Goal: Navigation & Orientation: Find specific page/section

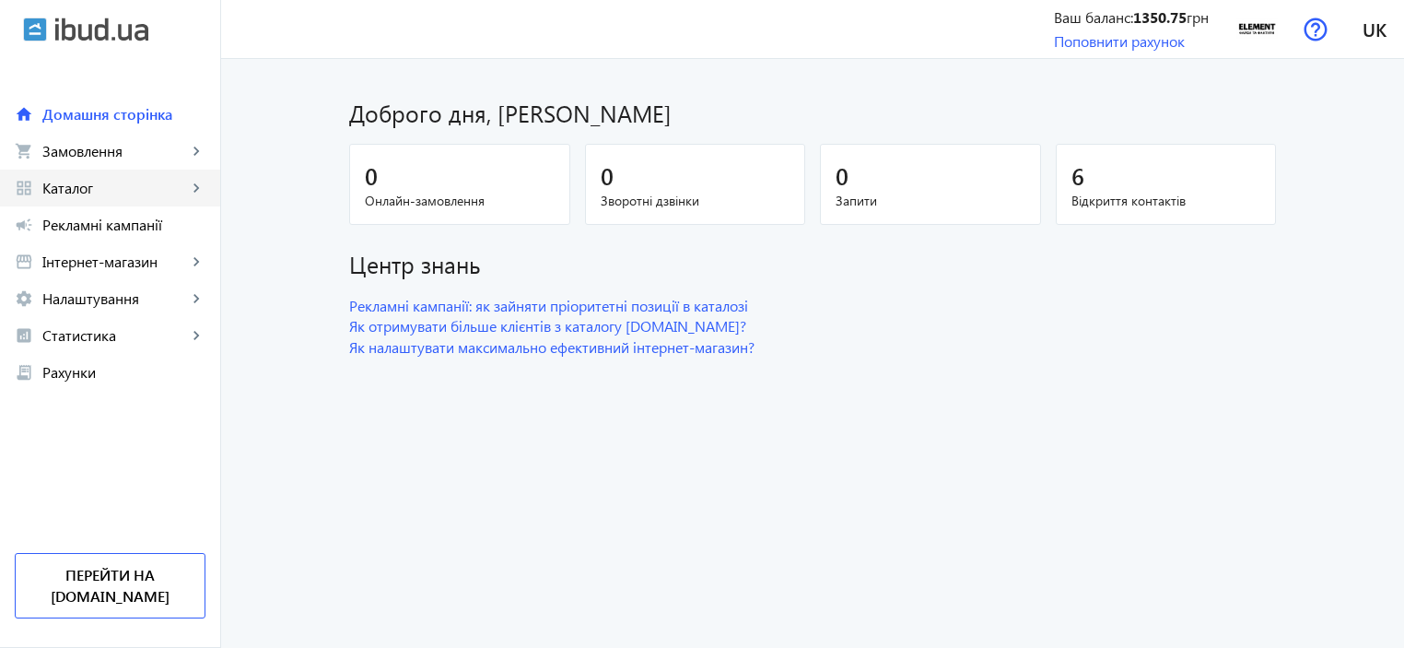
click at [124, 188] on span "Каталог" at bounding box center [114, 188] width 145 height 18
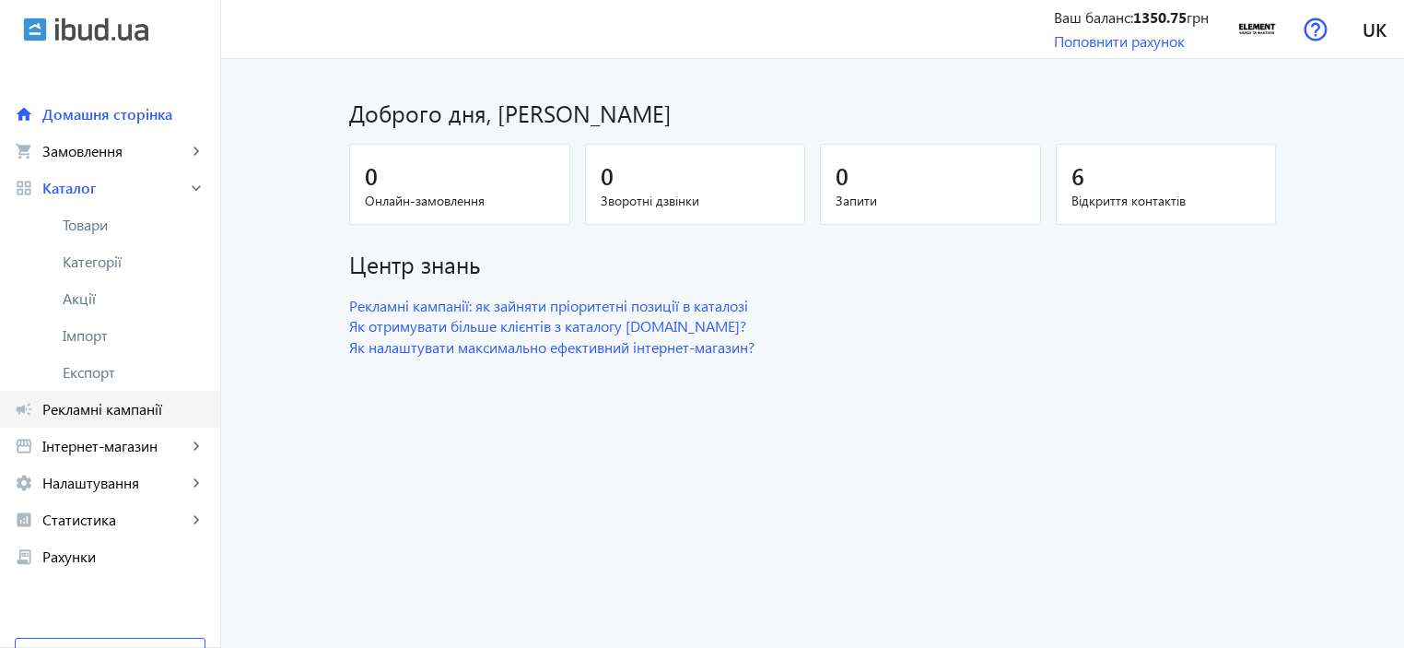
click at [109, 409] on span "Рекламні кампанії" at bounding box center [123, 409] width 163 height 18
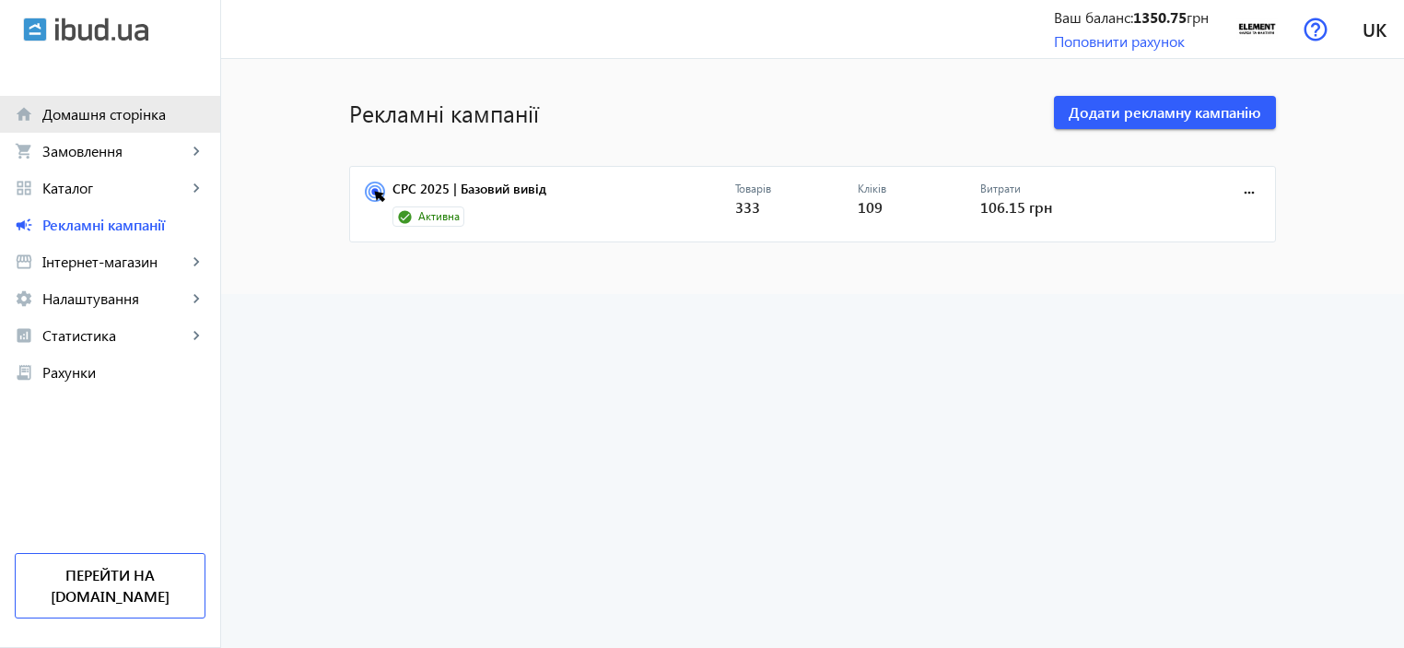
click at [123, 109] on span "Домашня сторінка" at bounding box center [123, 114] width 163 height 18
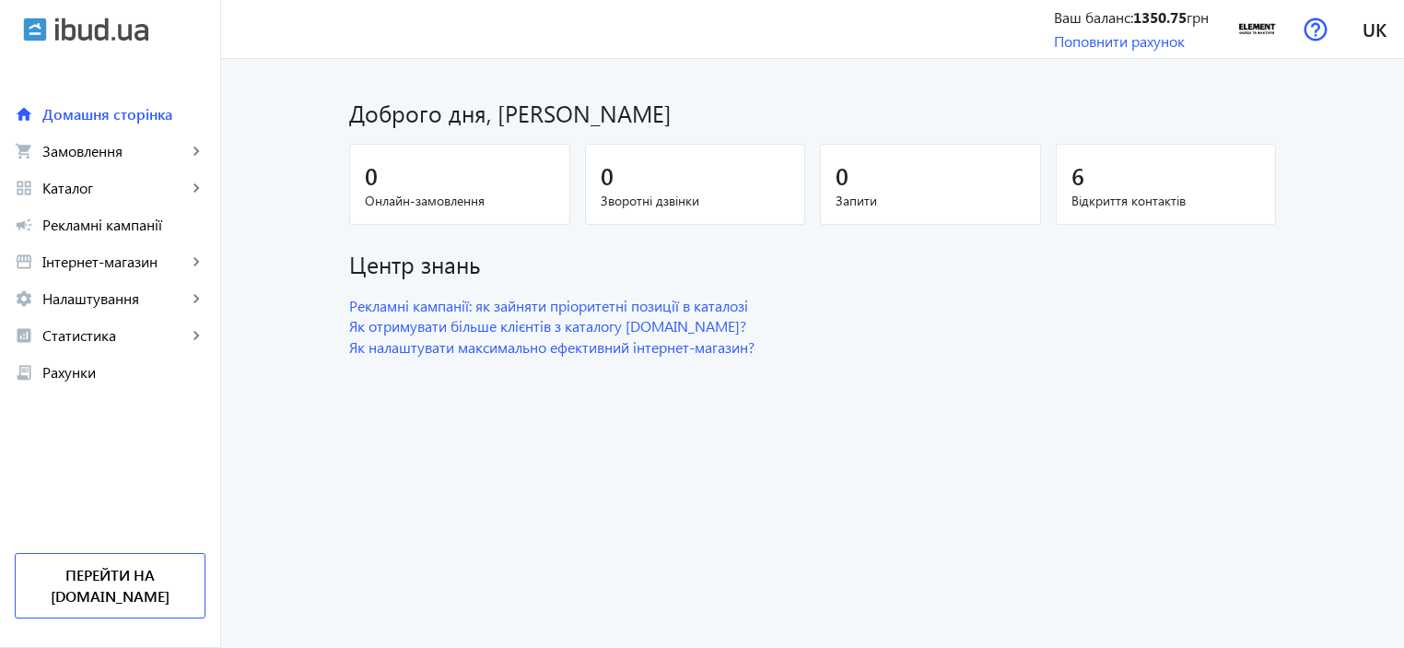
click at [1176, 190] on div "6" at bounding box center [1166, 175] width 190 height 32
click at [111, 154] on span "Замовлення" at bounding box center [114, 151] width 145 height 18
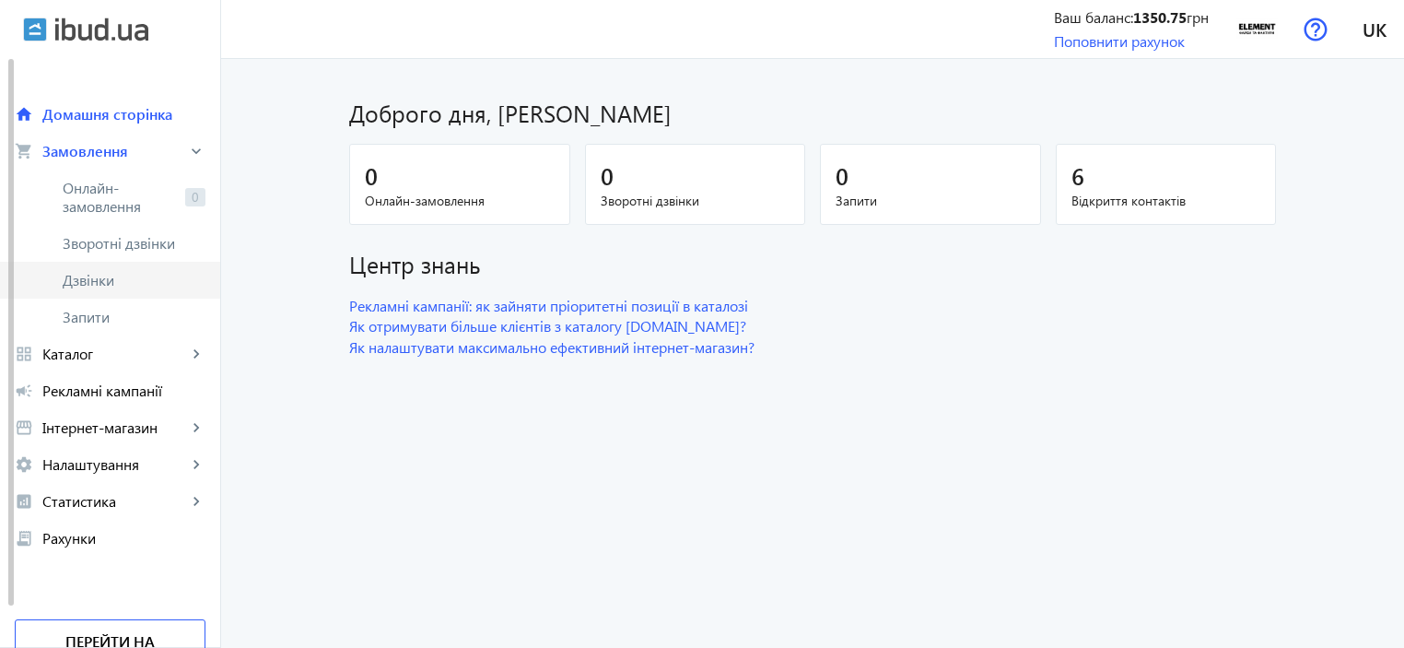
click at [116, 274] on span "Дзвінки" at bounding box center [134, 280] width 143 height 18
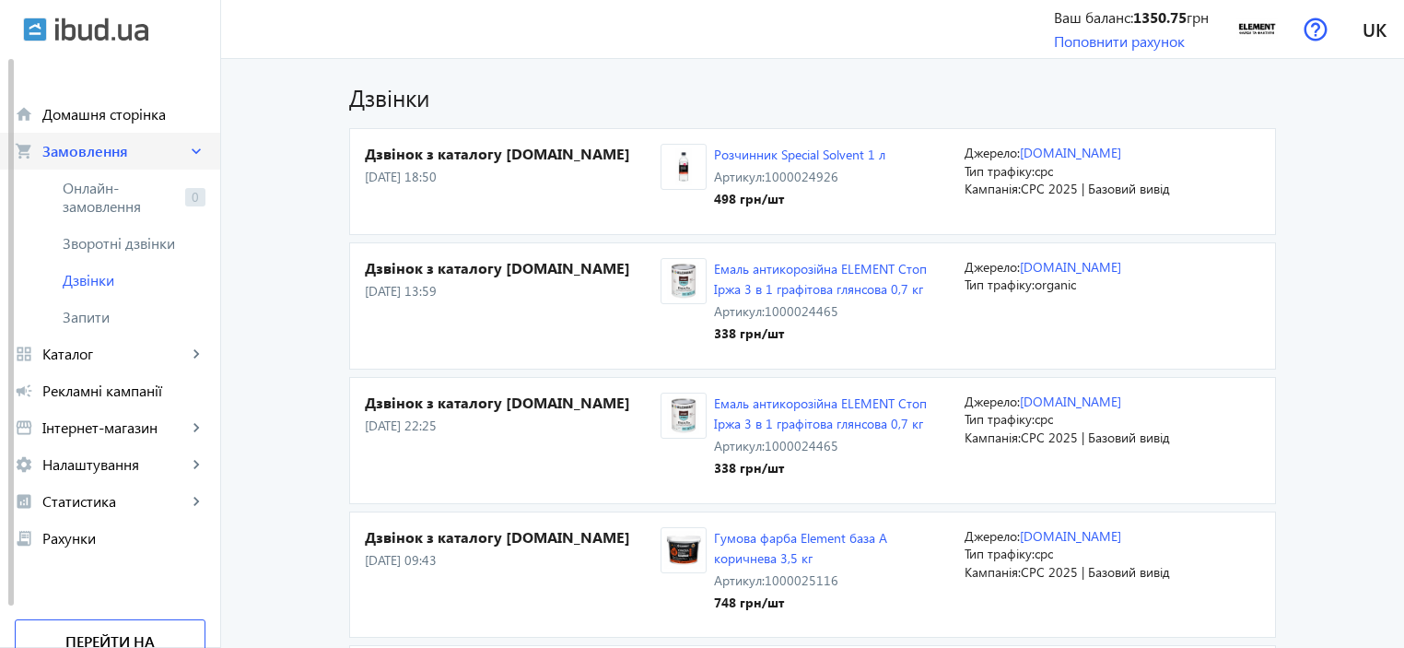
click at [155, 154] on span "Замовлення" at bounding box center [114, 151] width 145 height 18
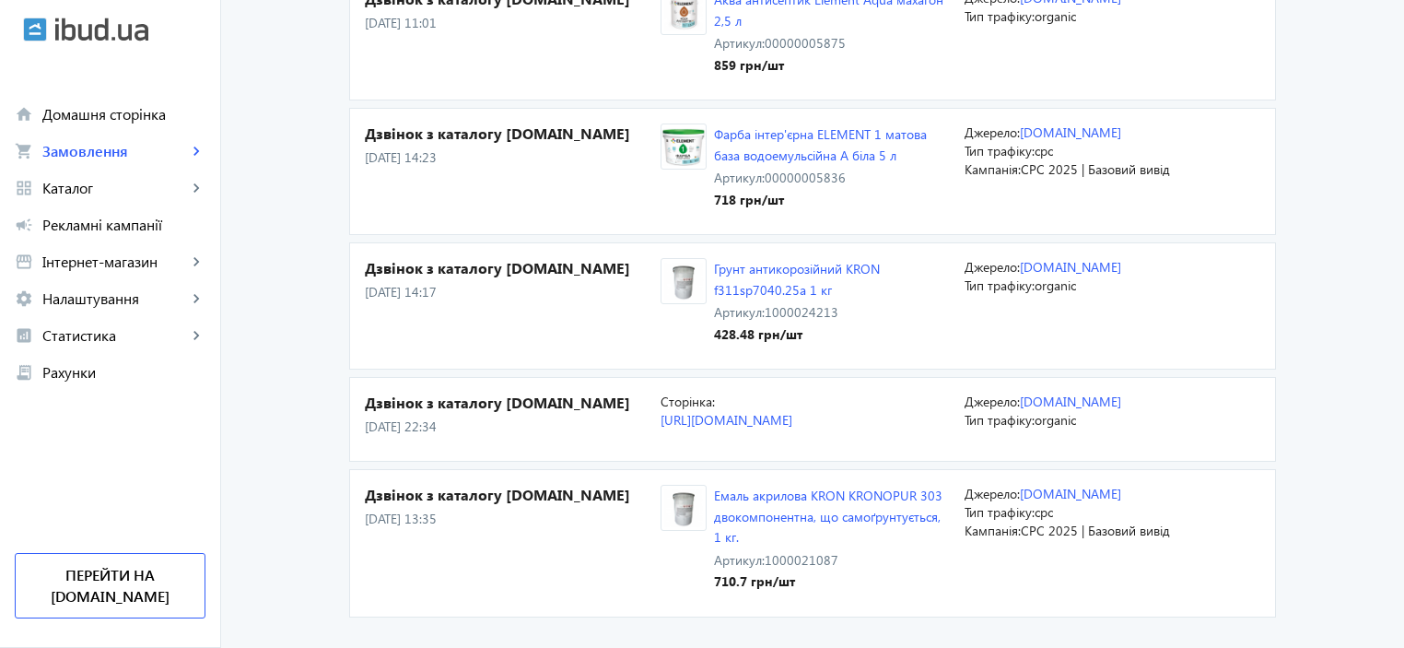
scroll to position [700, 0]
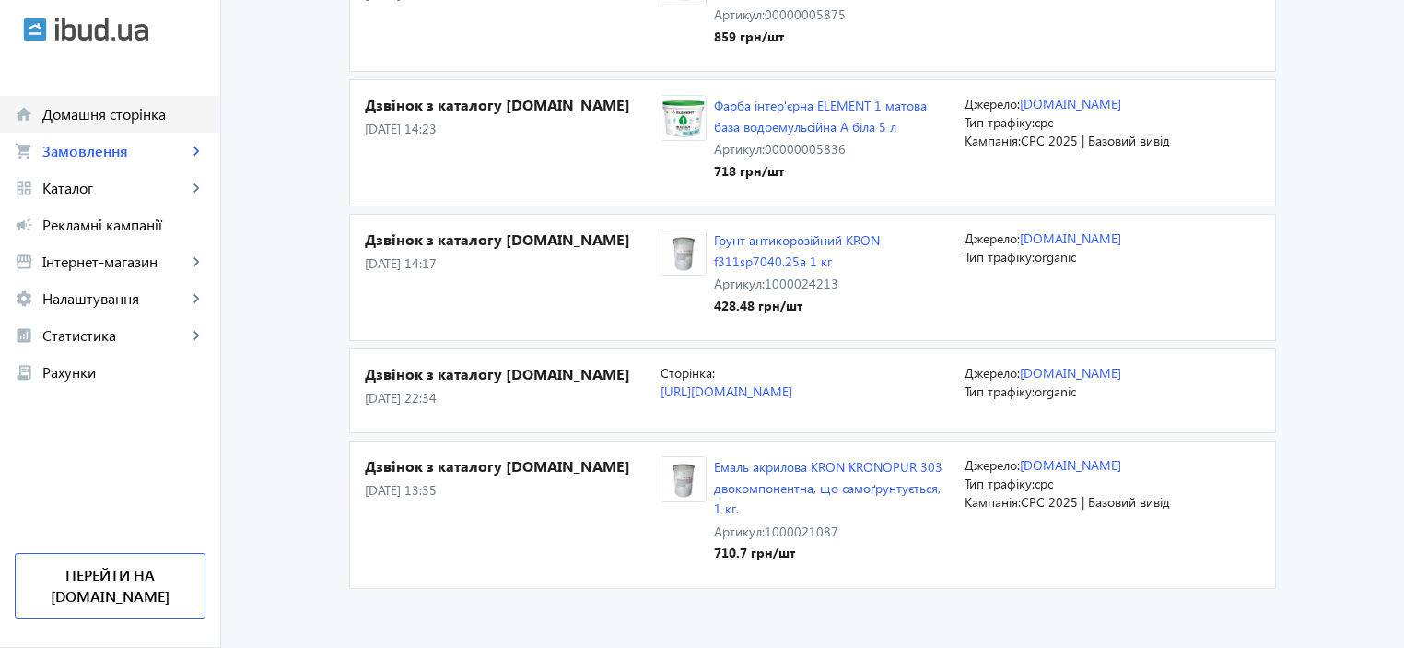
click at [133, 101] on link "home Домашня сторінка" at bounding box center [110, 114] width 220 height 37
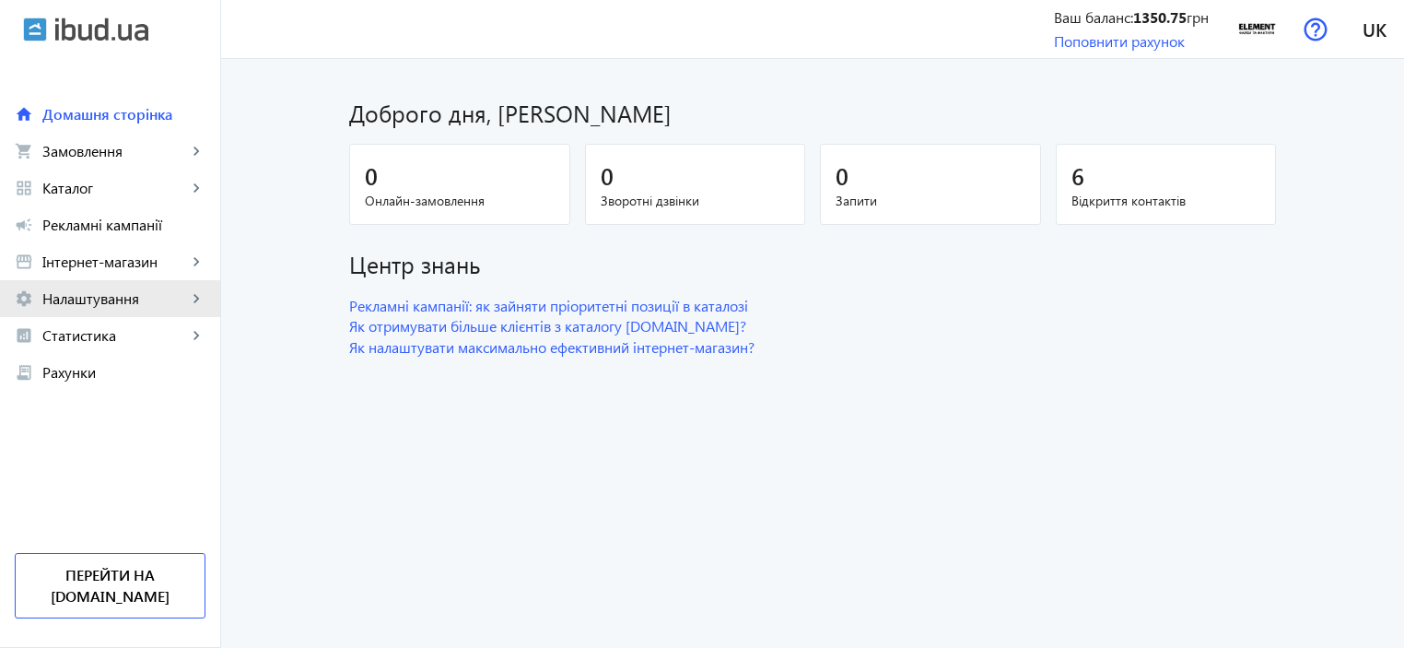
click at [81, 296] on span "Налаштування" at bounding box center [114, 298] width 145 height 18
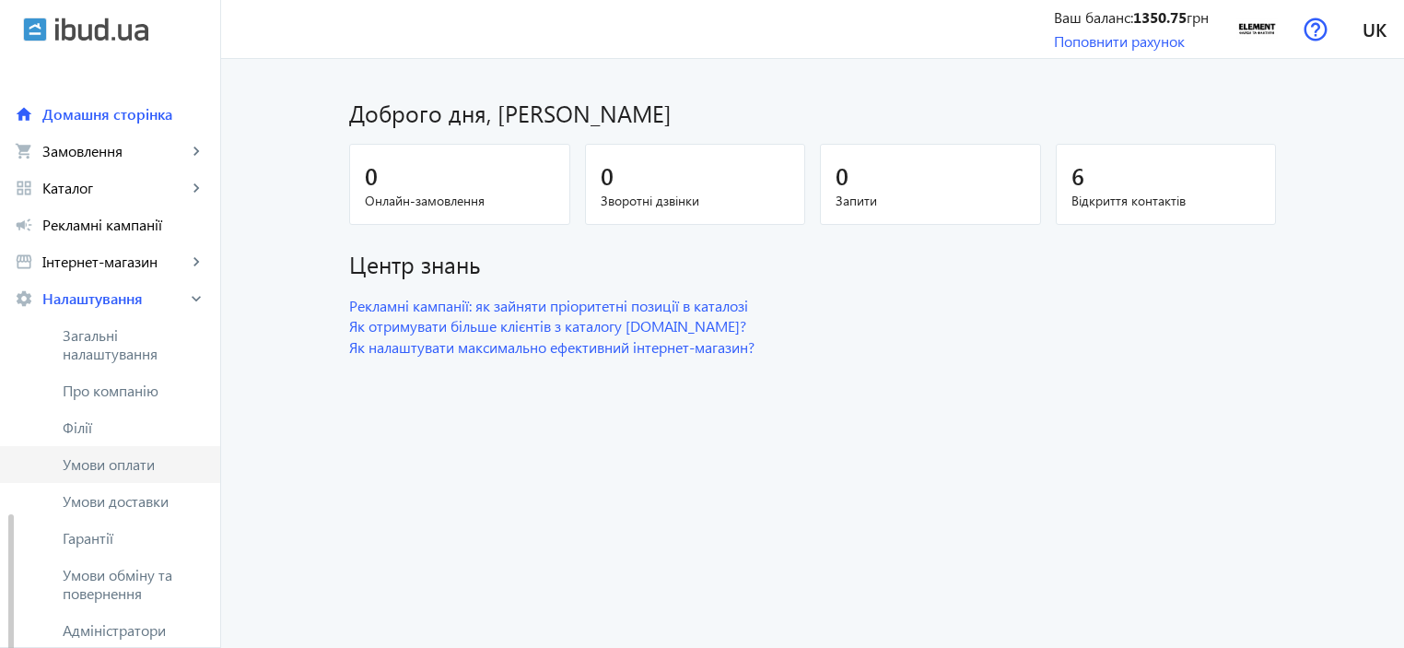
scroll to position [276, 0]
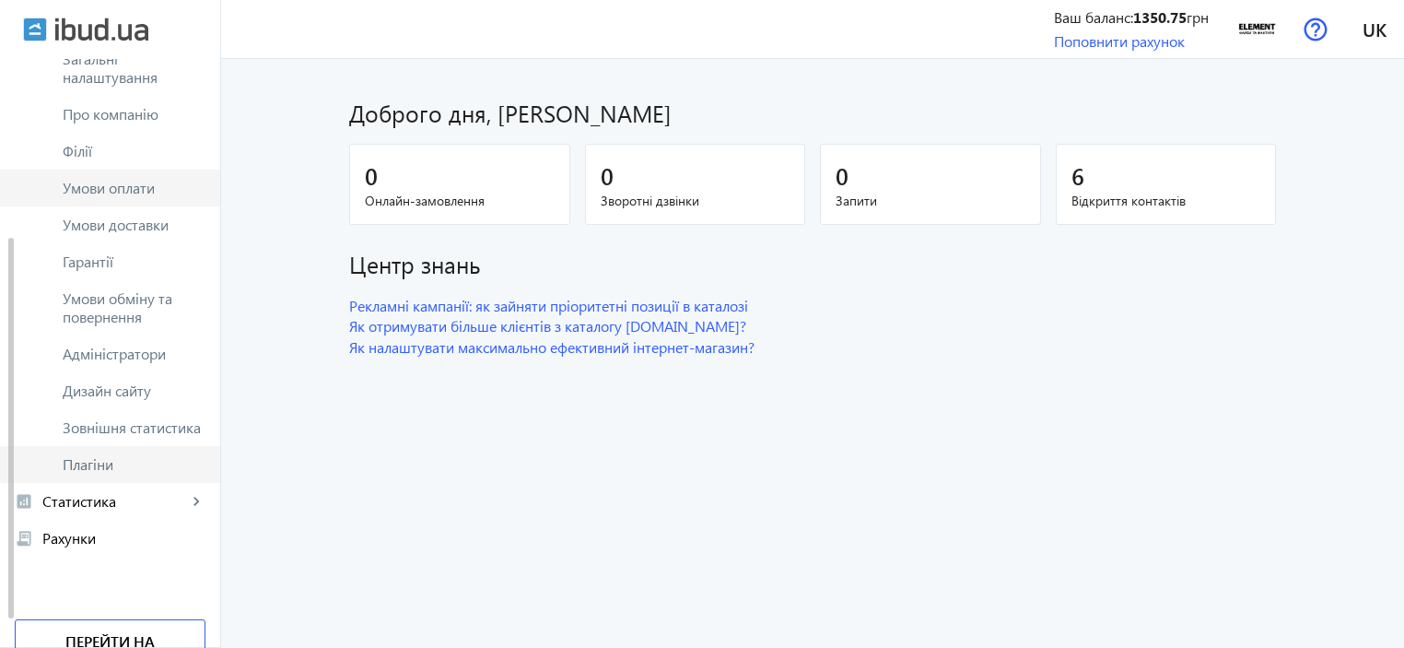
click at [134, 446] on link "Плагіни" at bounding box center [110, 464] width 220 height 37
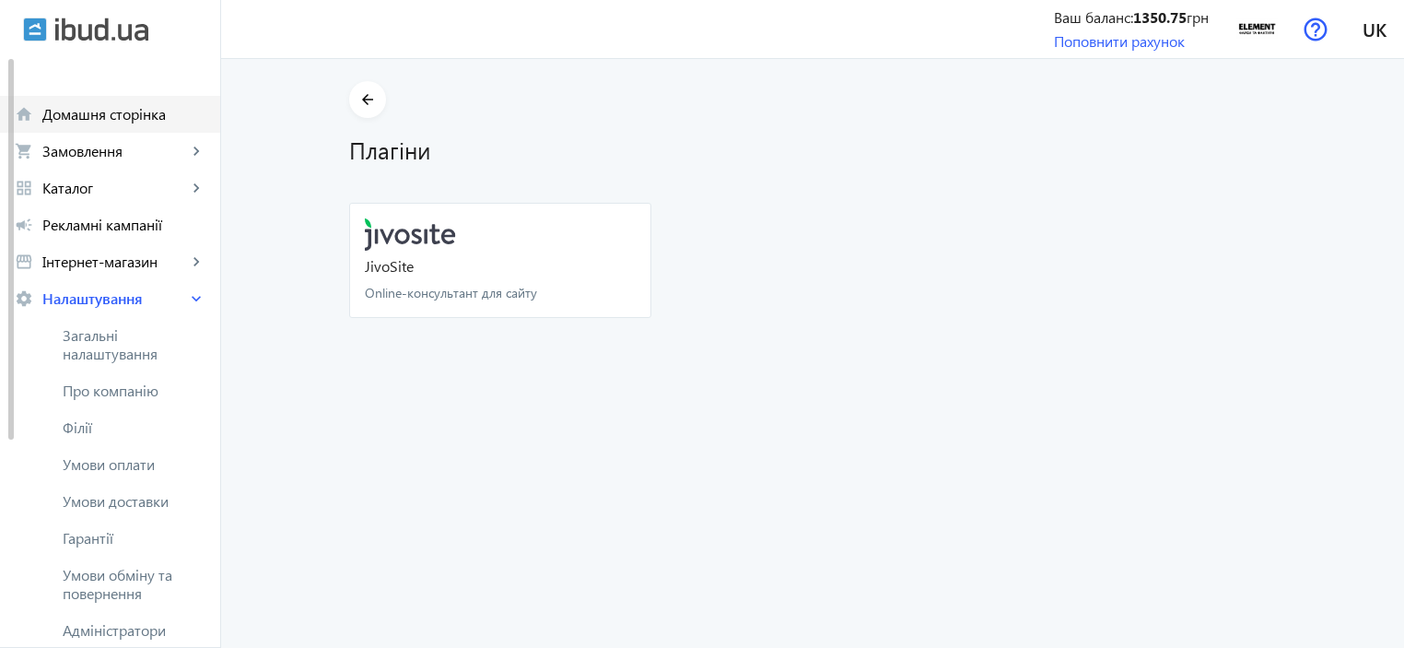
click at [79, 121] on span "Домашня сторінка" at bounding box center [123, 114] width 163 height 18
